Goal: Communication & Community: Answer question/provide support

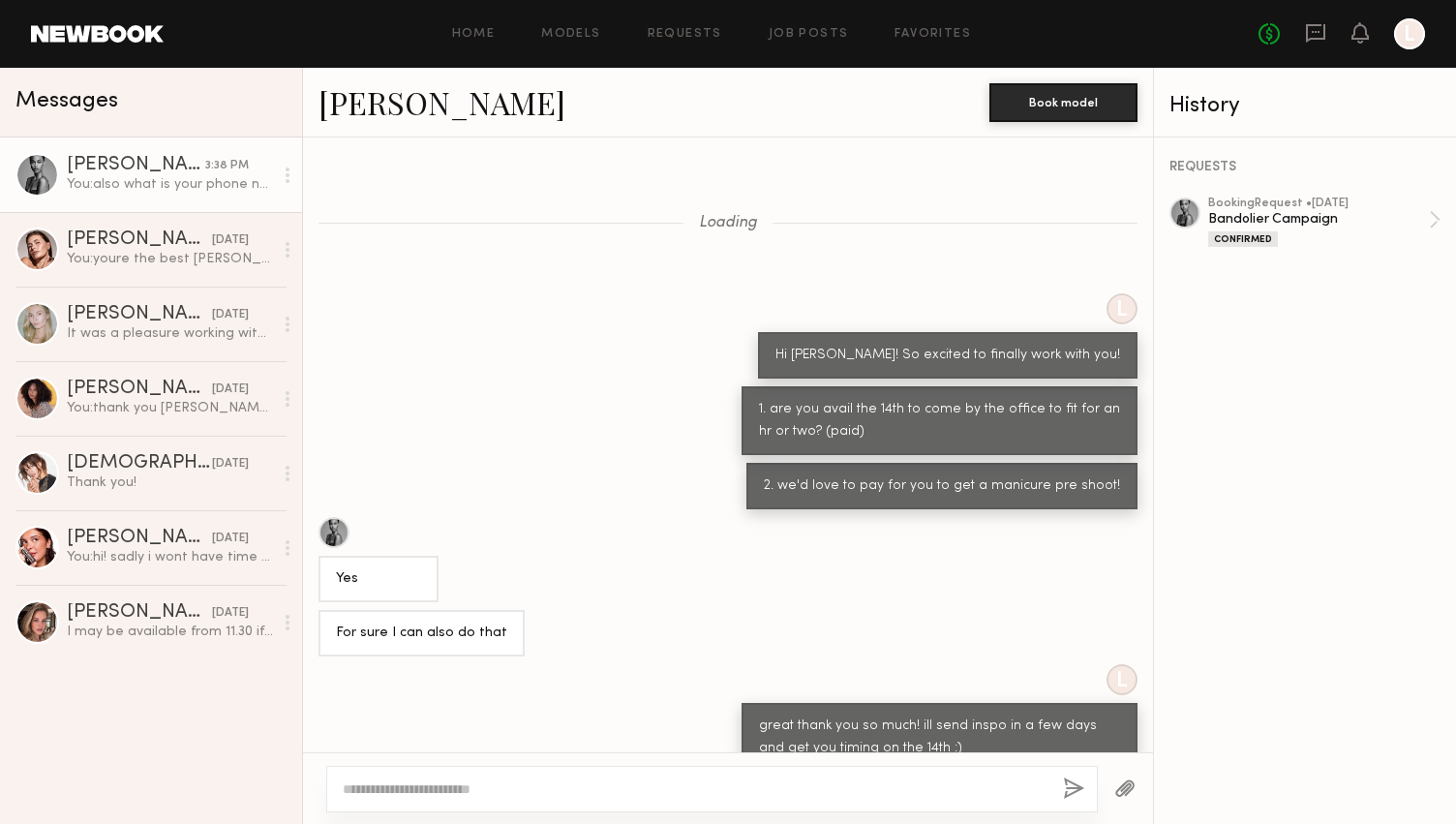
scroll to position [1552, 0]
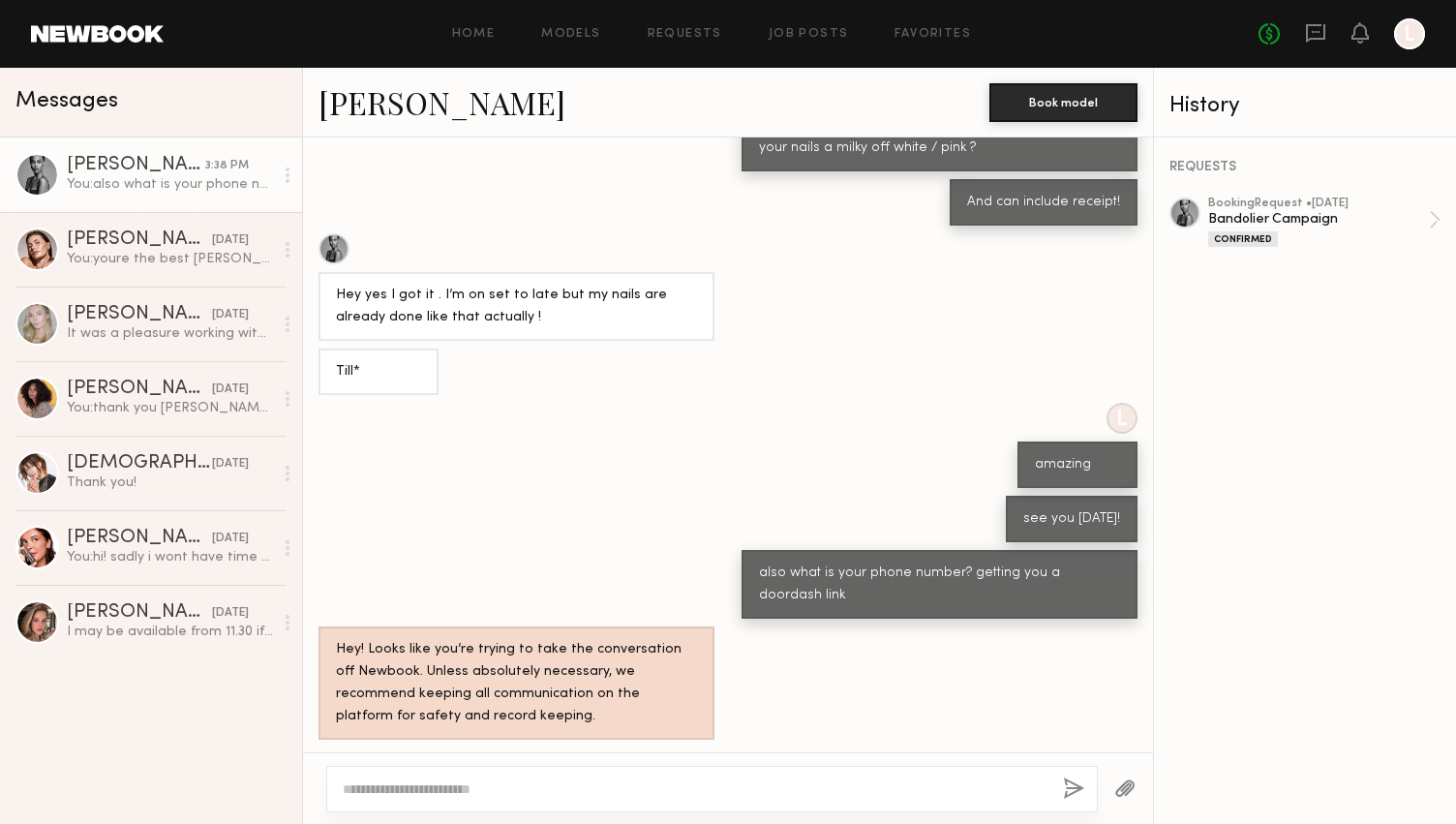
click at [491, 792] on textarea at bounding box center [695, 789] width 705 height 19
click at [571, 529] on div "see you [DATE]!" at bounding box center [728, 519] width 850 height 47
click at [606, 797] on textarea at bounding box center [695, 789] width 705 height 19
click at [731, 797] on textarea at bounding box center [695, 789] width 705 height 19
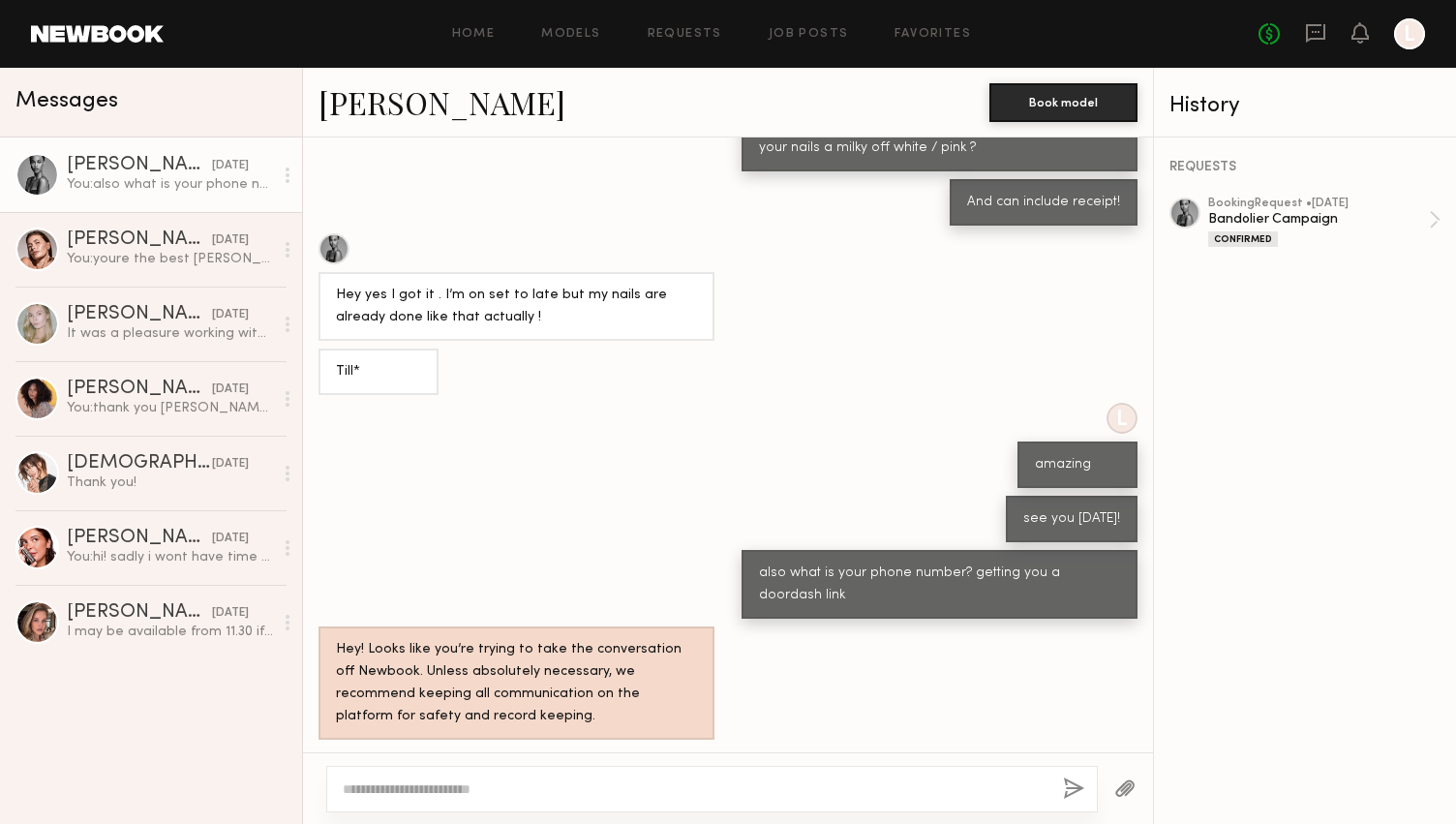
click at [706, 784] on textarea at bounding box center [695, 789] width 705 height 19
click at [702, 782] on textarea at bounding box center [695, 789] width 705 height 19
click at [710, 787] on textarea at bounding box center [695, 789] width 705 height 19
click at [710, 788] on textarea at bounding box center [695, 789] width 705 height 19
click at [704, 788] on textarea at bounding box center [695, 789] width 705 height 19
